Goal: Stay updated

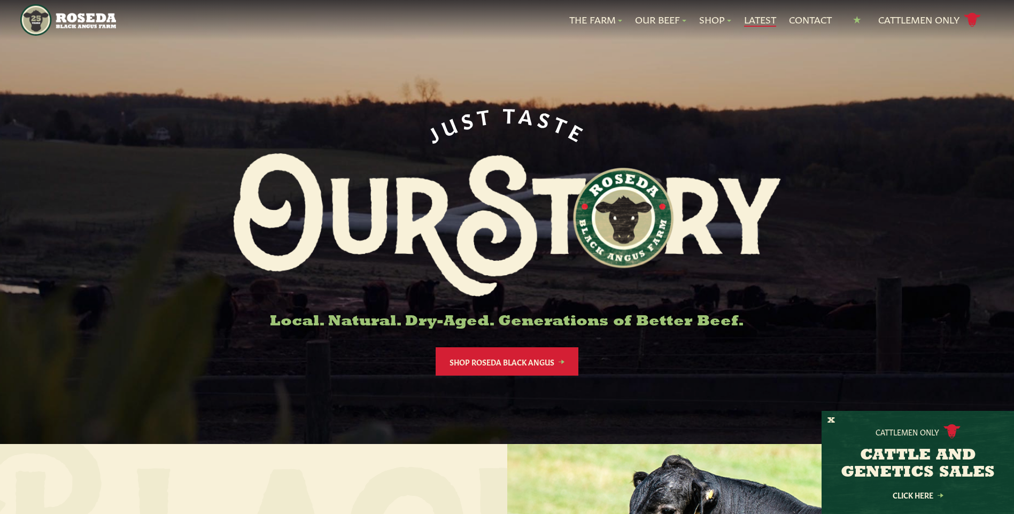
drag, startPoint x: 757, startPoint y: 19, endPoint x: 750, endPoint y: 19, distance: 6.9
click at [756, 19] on link "Latest" at bounding box center [760, 20] width 32 height 14
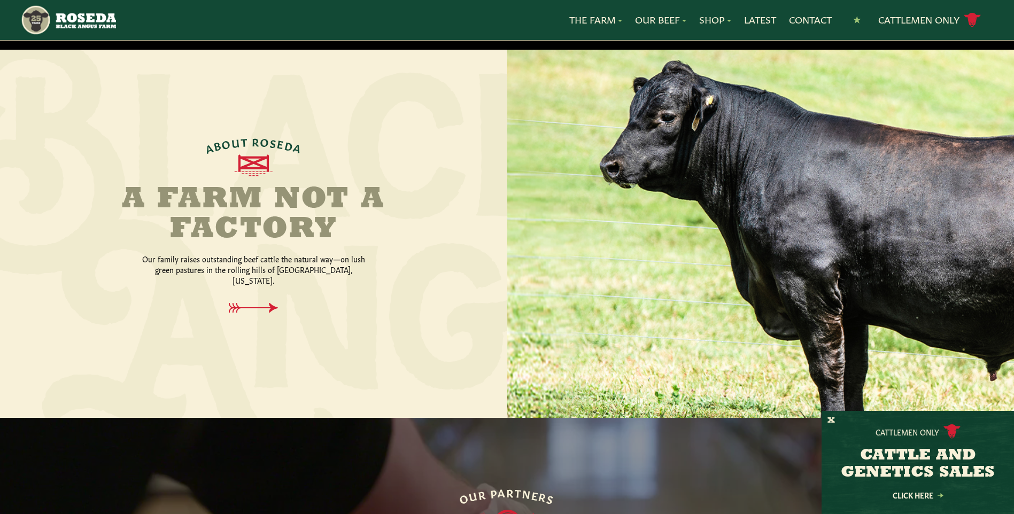
scroll to position [391, 0]
